Goal: Navigation & Orientation: Understand site structure

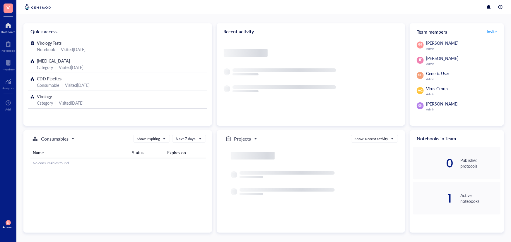
click at [11, 11] on span "V" at bounding box center [8, 8] width 9 height 9
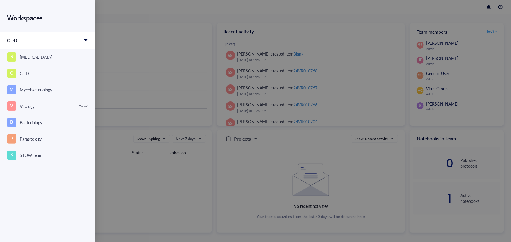
click at [112, 155] on div at bounding box center [255, 121] width 511 height 242
